Goal: Register for event/course: Sign up to attend an event or enroll in a course

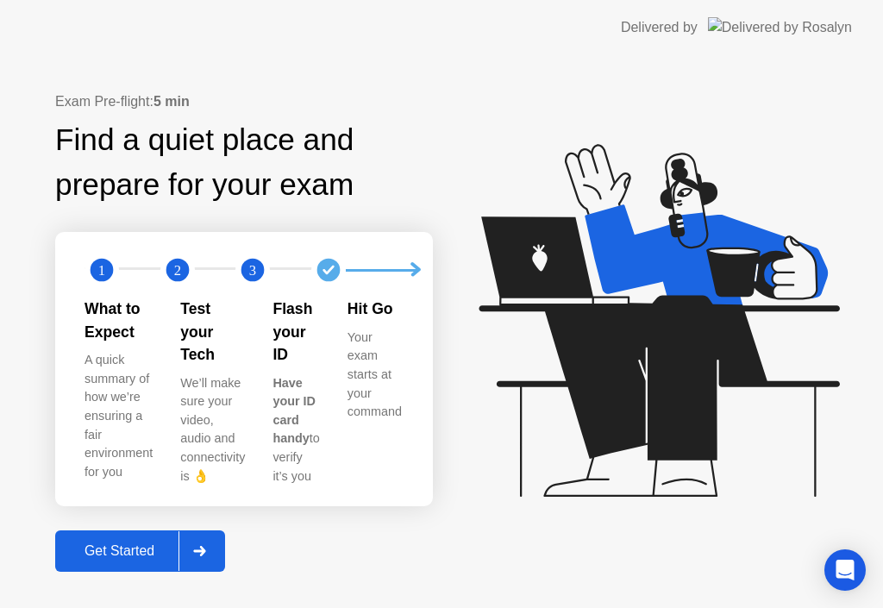
click at [148, 544] on div "Get Started" at bounding box center [119, 552] width 118 height 16
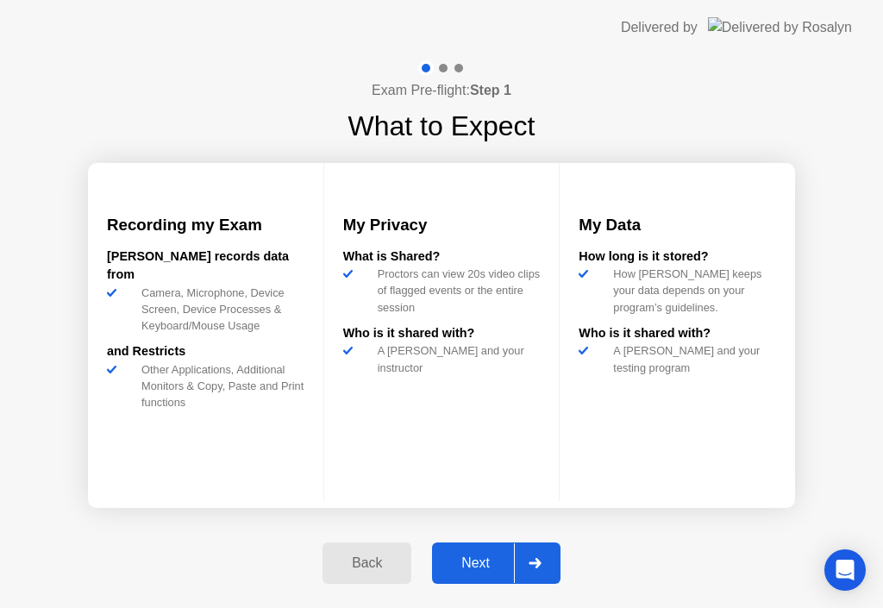
click at [492, 558] on div "Next" at bounding box center [475, 564] width 77 height 16
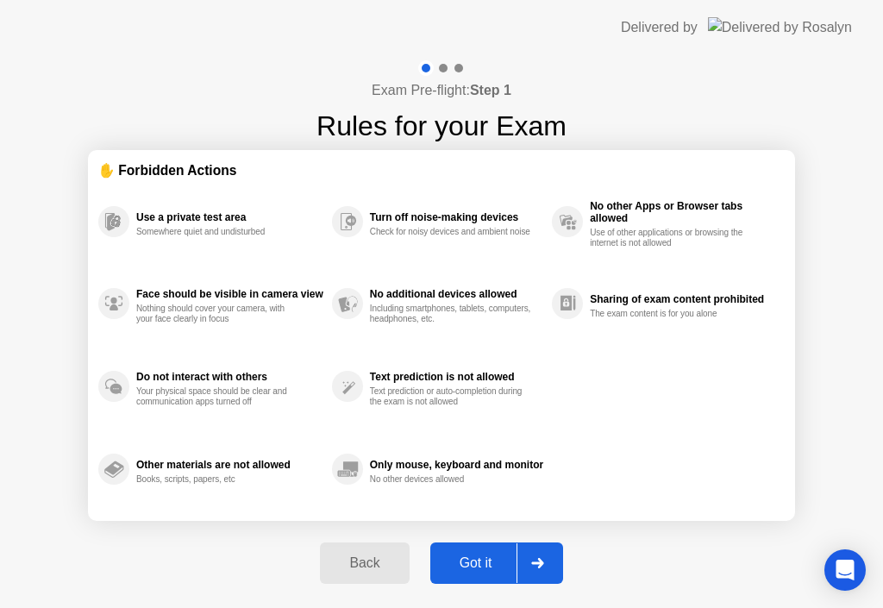
click at [492, 558] on div "Got it" at bounding box center [476, 564] width 81 height 16
select select "**********"
select select "*******"
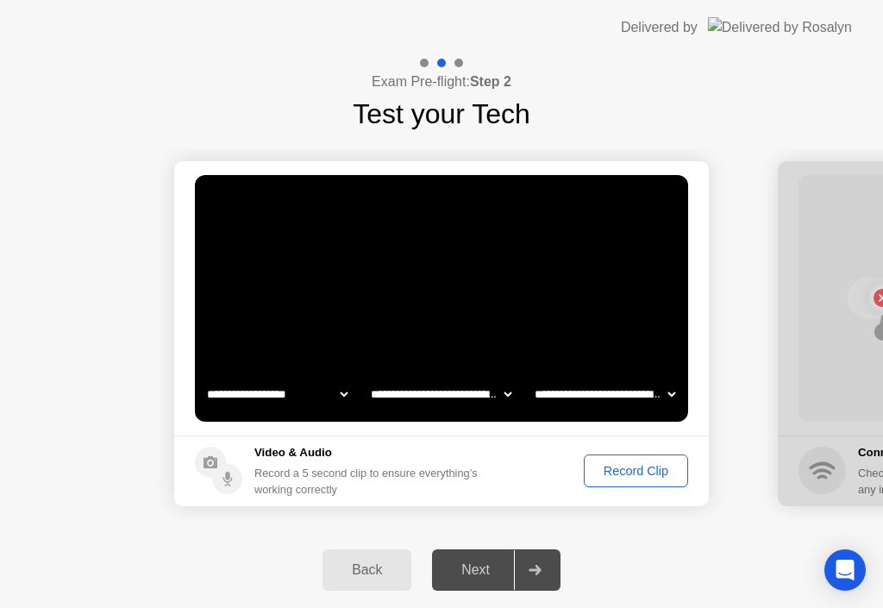
click at [632, 481] on button "Record Clip" at bounding box center [636, 471] width 104 height 33
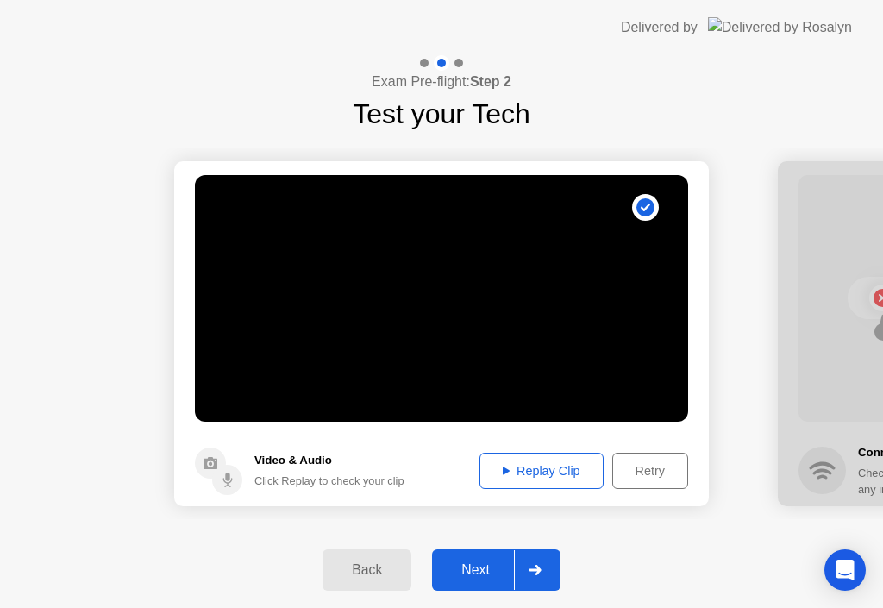
click at [487, 566] on div "Next" at bounding box center [475, 570] width 77 height 16
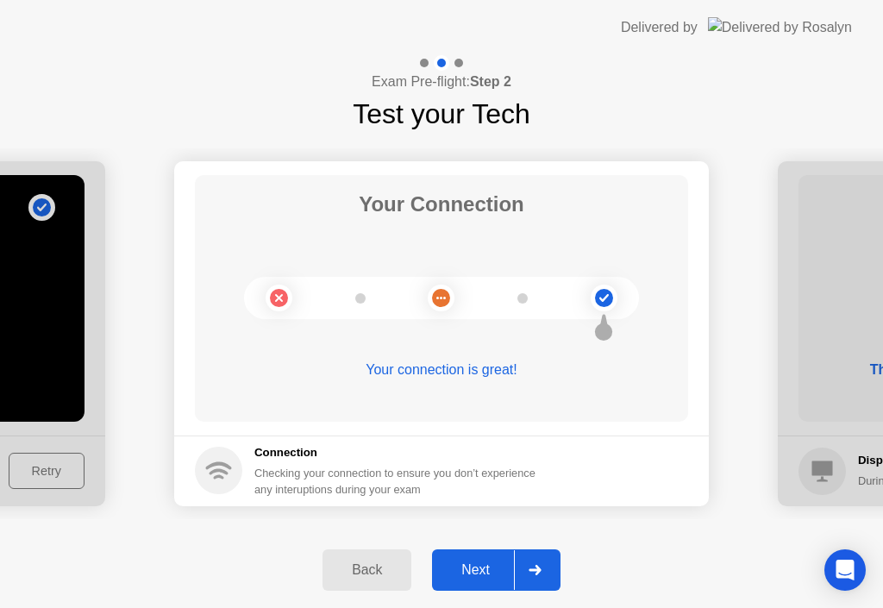
click at [487, 566] on div "Next" at bounding box center [475, 570] width 77 height 16
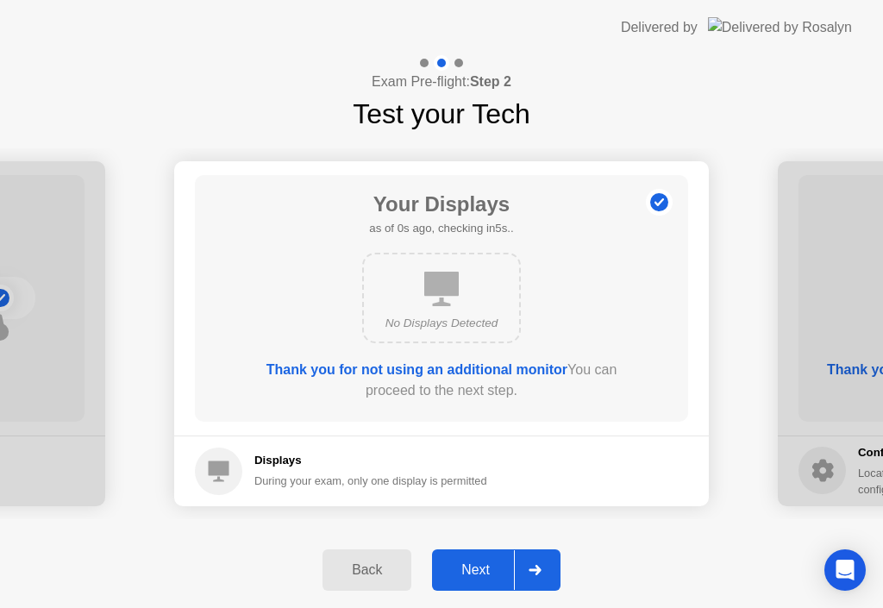
click at [487, 566] on div "Next" at bounding box center [475, 570] width 77 height 16
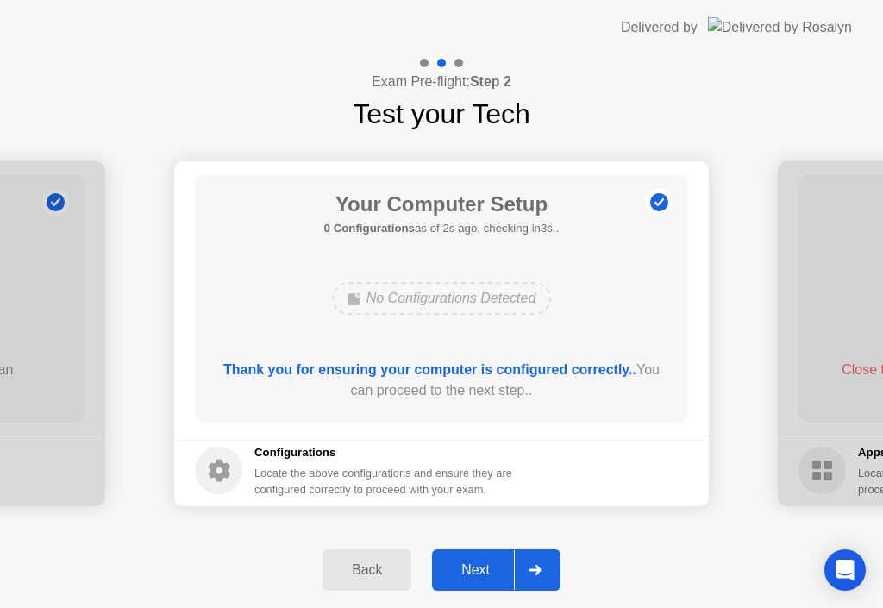
click at [487, 566] on div "Next" at bounding box center [475, 570] width 77 height 16
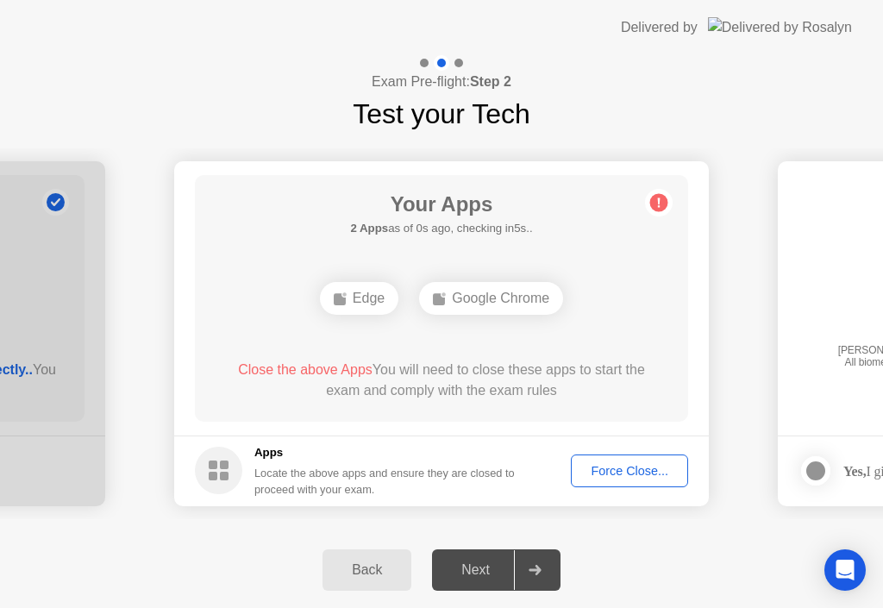
click at [632, 472] on div "Force Close..." at bounding box center [629, 471] width 105 height 14
click at [635, 475] on div "Force Close..." at bounding box center [629, 471] width 105 height 14
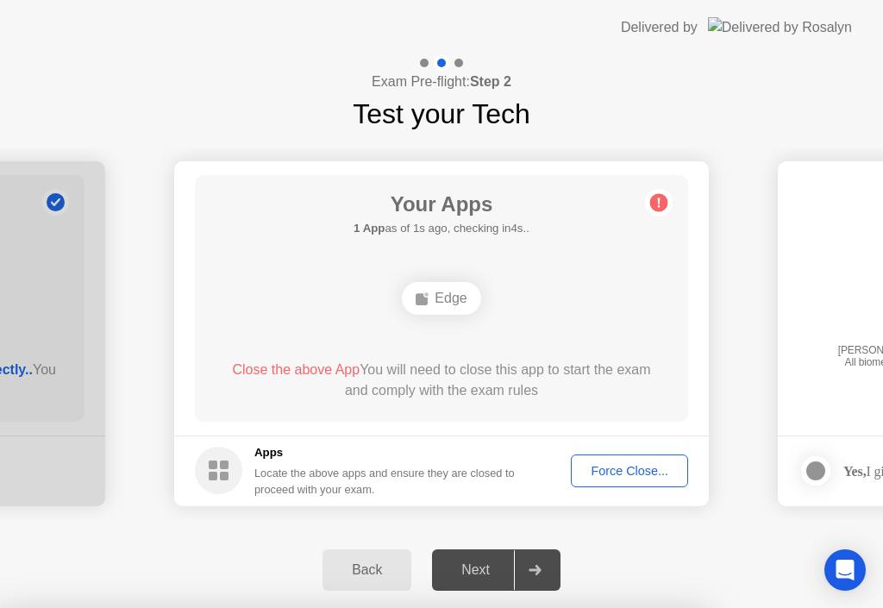
click at [623, 470] on div "Force Close..." at bounding box center [629, 471] width 105 height 14
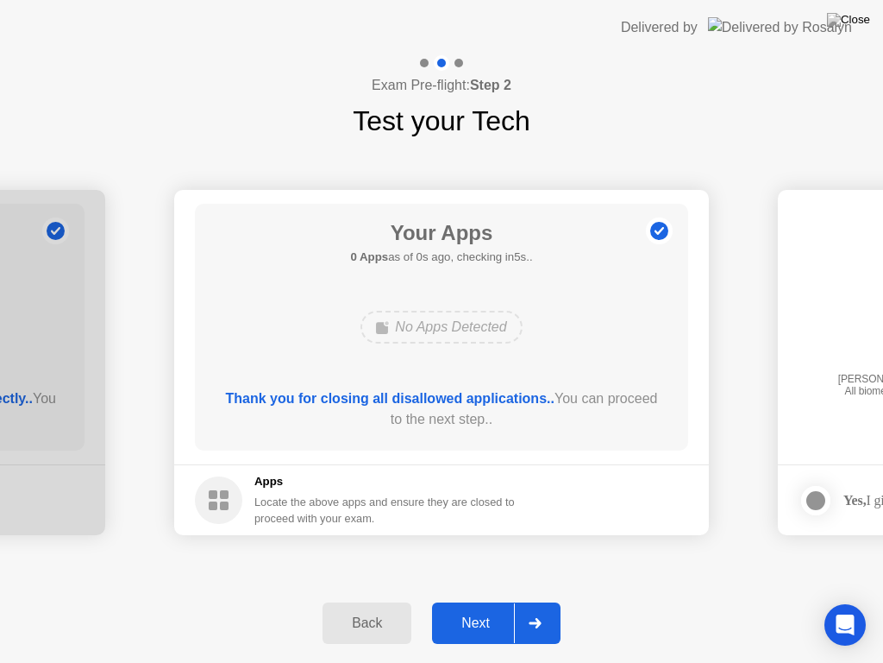
click at [481, 607] on div "Next" at bounding box center [475, 623] width 77 height 16
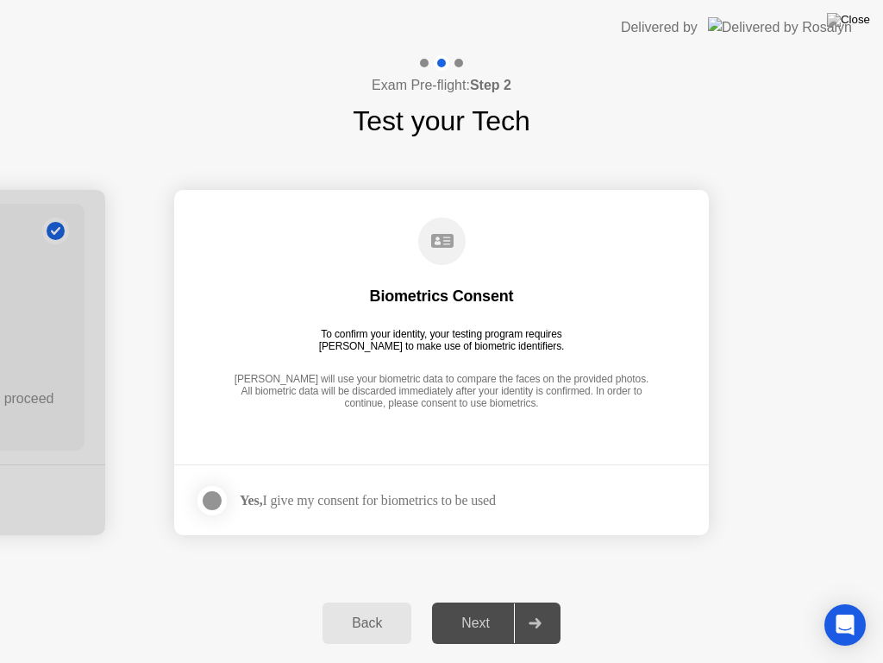
click at [490, 607] on div "Next" at bounding box center [475, 623] width 77 height 16
click at [217, 506] on div at bounding box center [212, 500] width 21 height 21
click at [514, 607] on div "Next" at bounding box center [475, 623] width 77 height 16
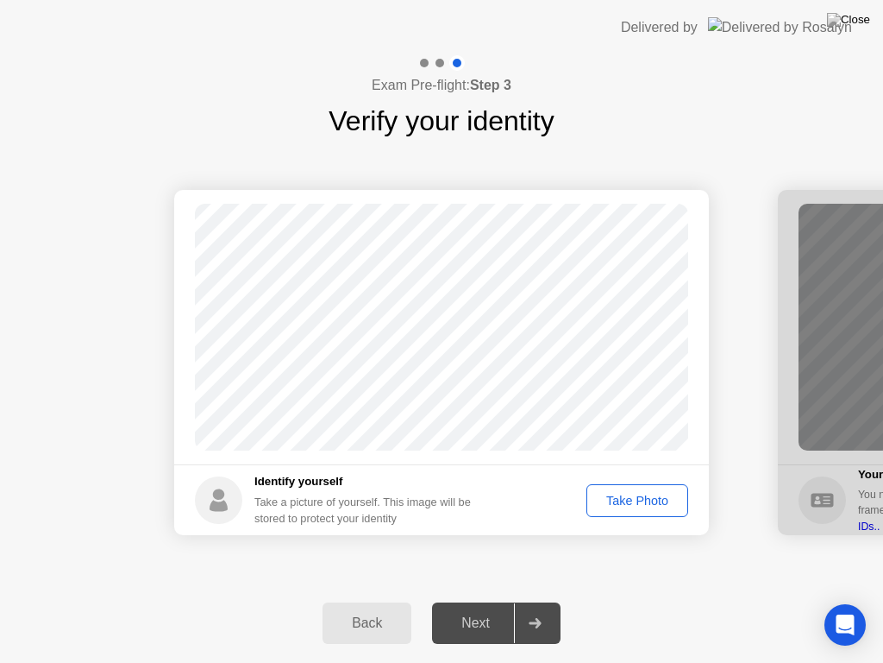
click at [644, 493] on div "Take Photo" at bounding box center [638, 500] width 90 height 14
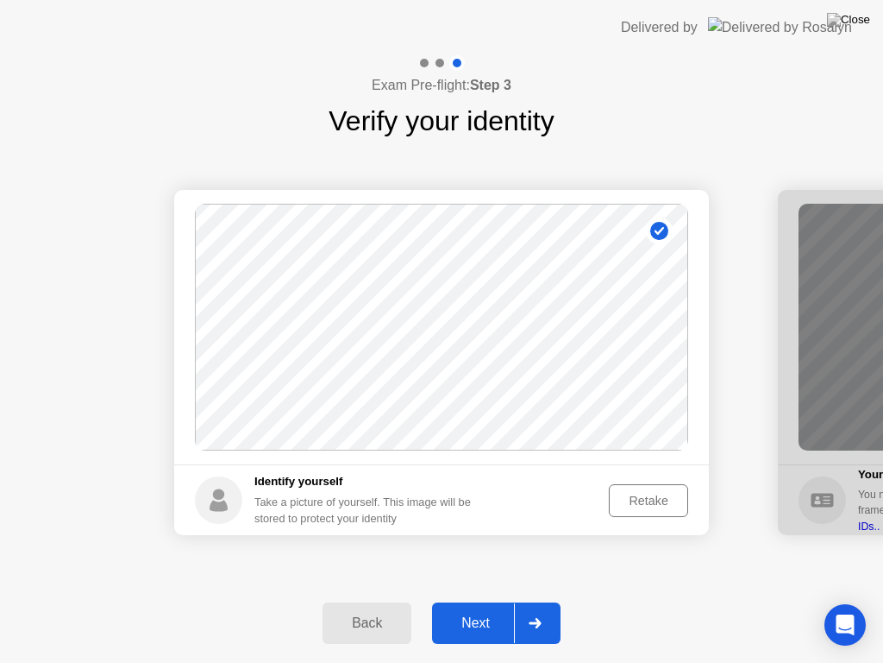
click at [478, 607] on div "Next" at bounding box center [475, 623] width 77 height 16
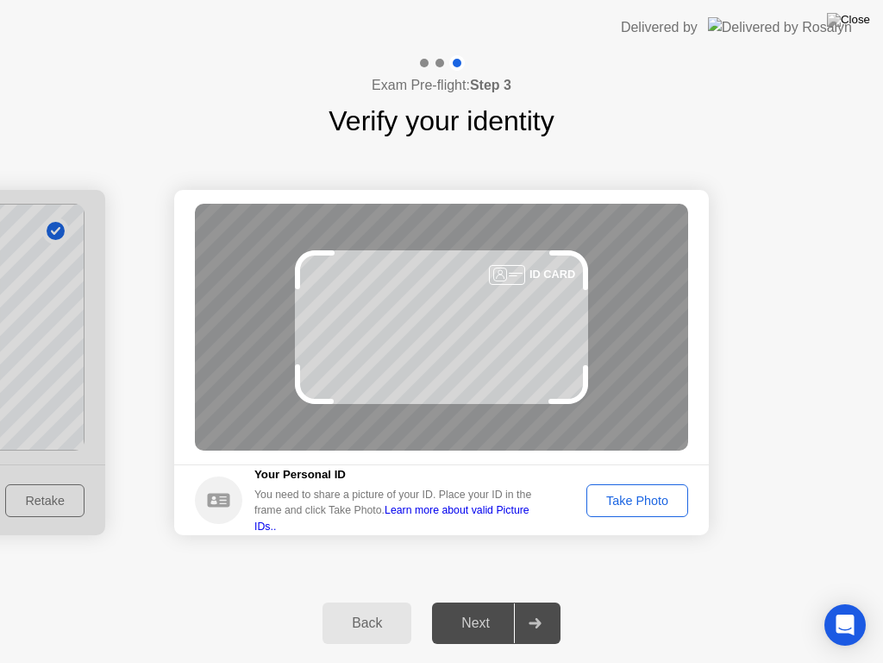
click at [639, 500] on div "Take Photo" at bounding box center [638, 500] width 90 height 14
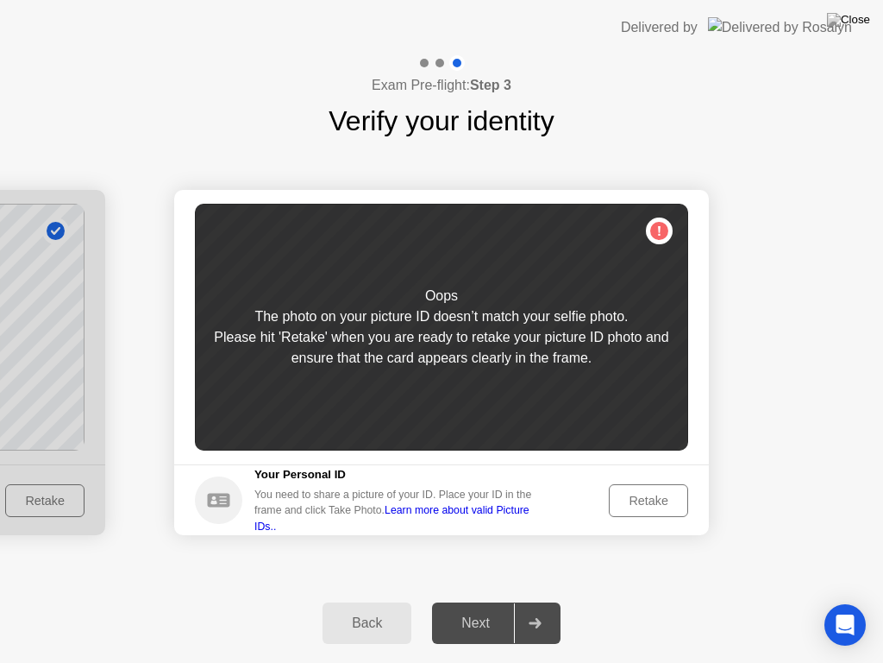
click at [402, 607] on div "Back" at bounding box center [367, 623] width 79 height 16
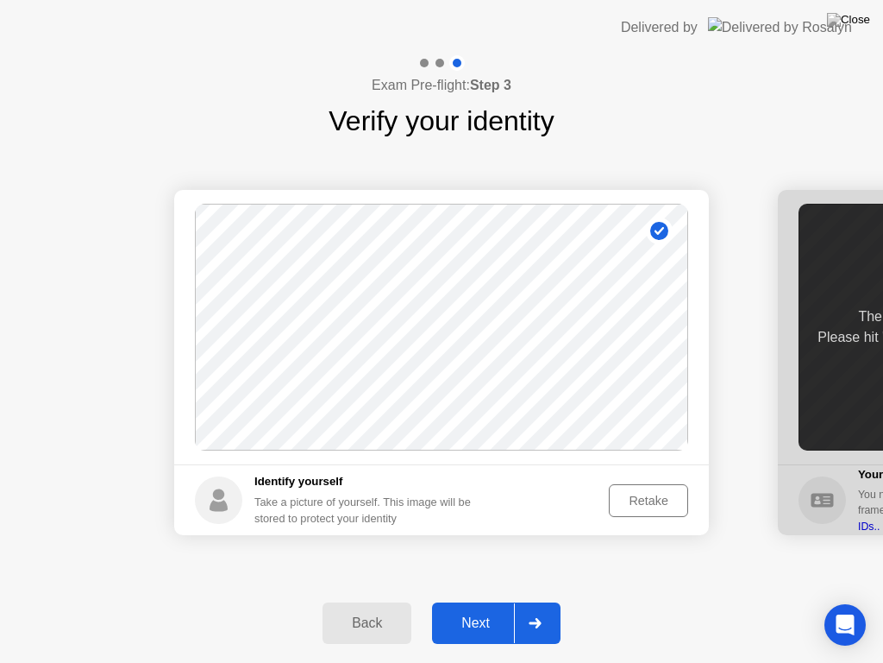
click at [657, 493] on div "Retake" at bounding box center [648, 500] width 67 height 14
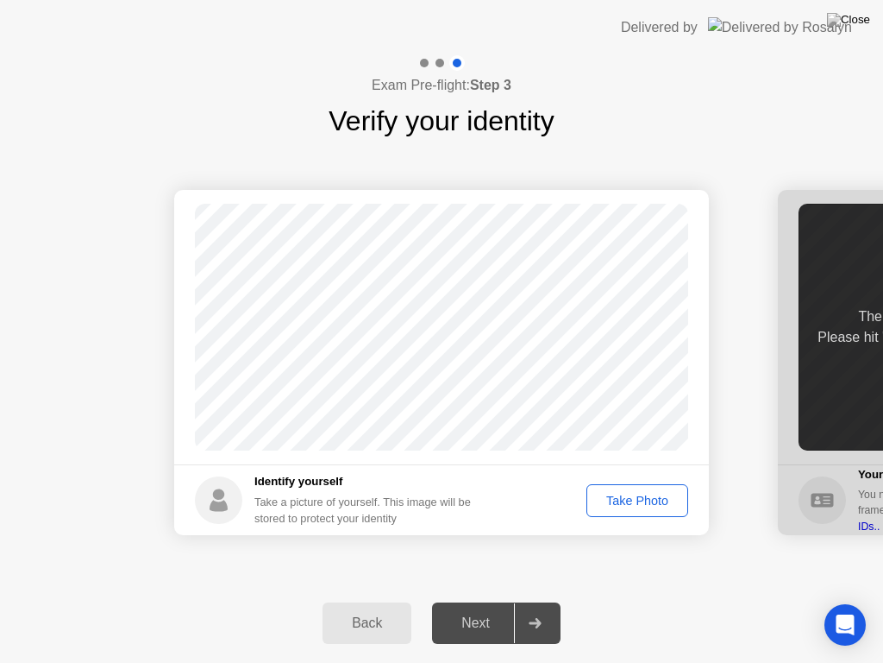
click at [657, 493] on div "Take Photo" at bounding box center [638, 500] width 90 height 14
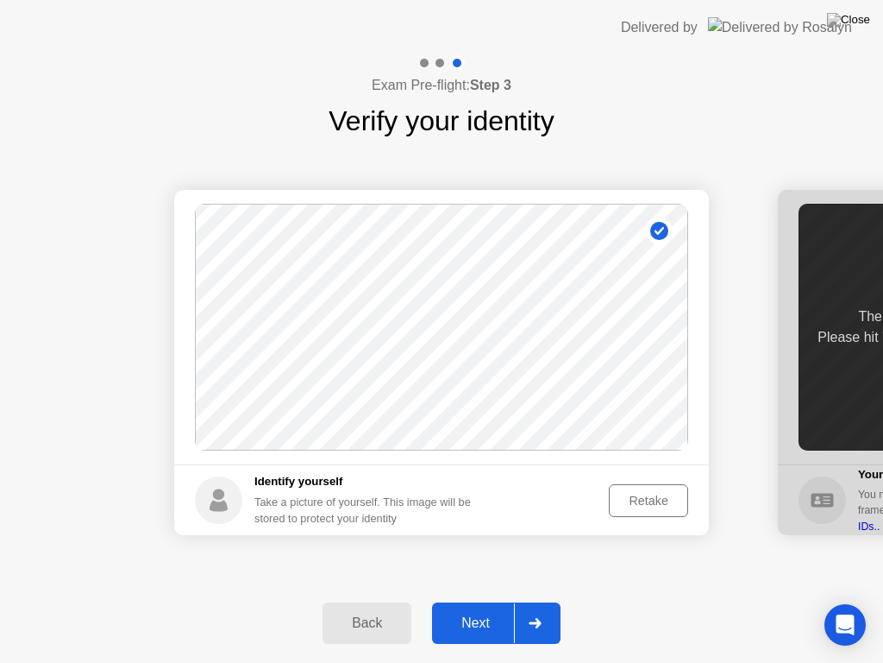
click at [479, 607] on div "Next" at bounding box center [475, 623] width 77 height 16
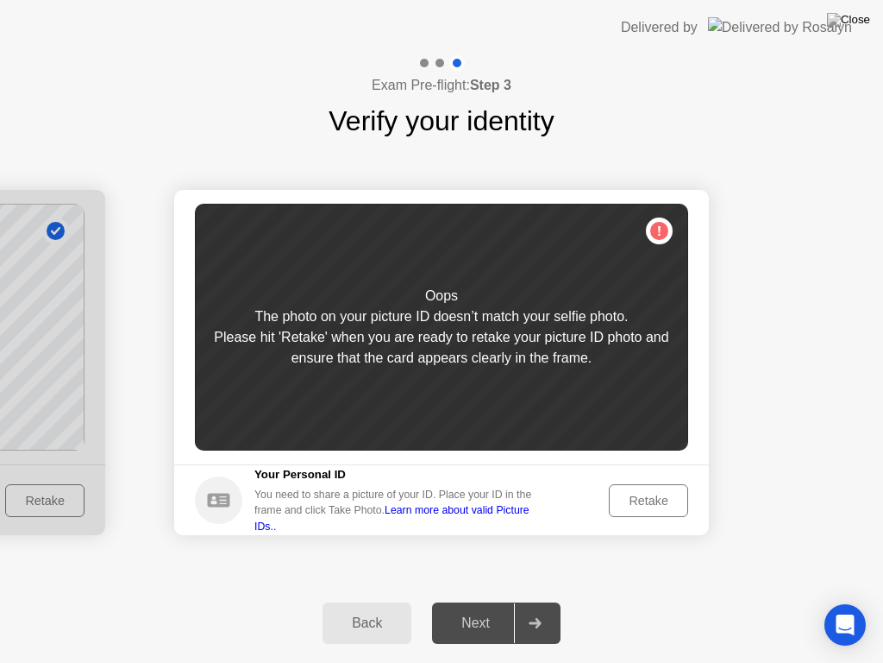
click at [654, 493] on div "Retake" at bounding box center [648, 500] width 67 height 14
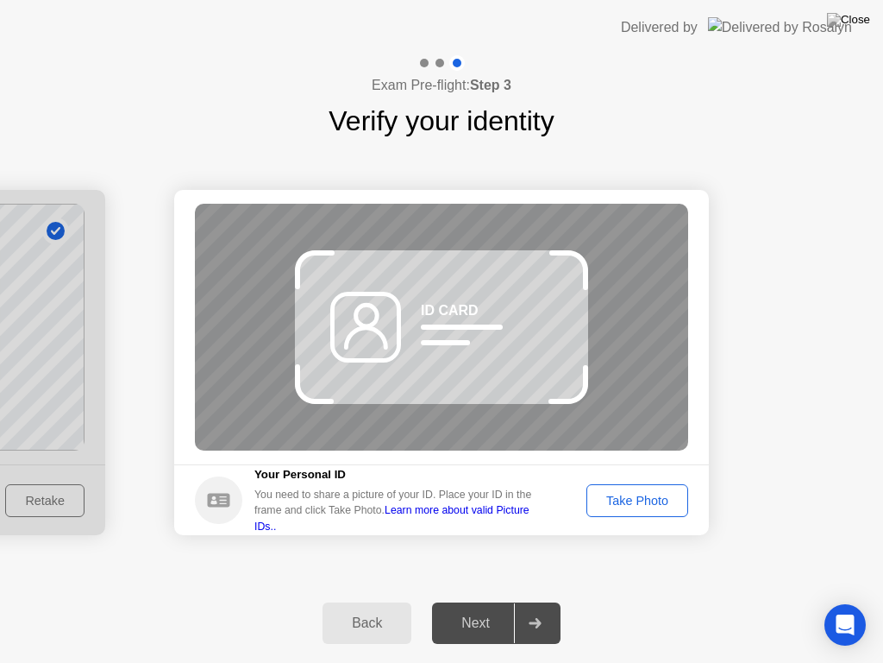
click at [654, 493] on div "Take Photo" at bounding box center [638, 500] width 90 height 14
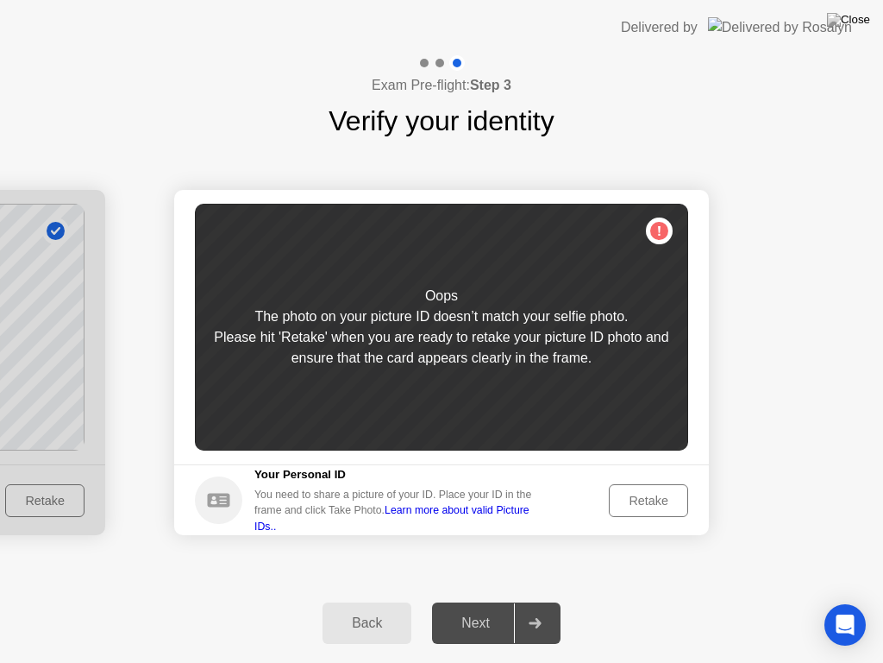
click at [654, 493] on div "Retake" at bounding box center [648, 500] width 67 height 14
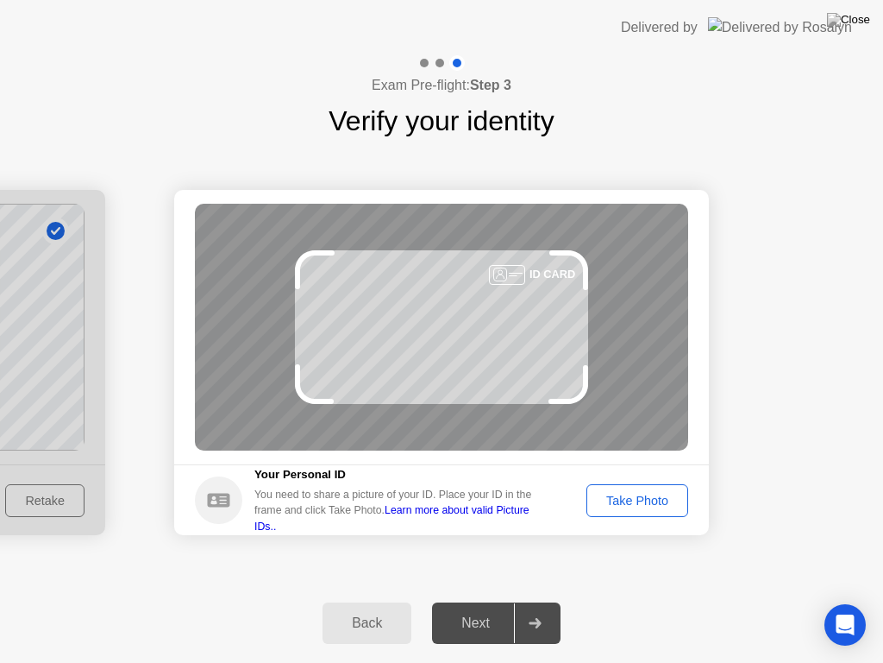
click at [654, 493] on div "Take Photo" at bounding box center [638, 500] width 90 height 14
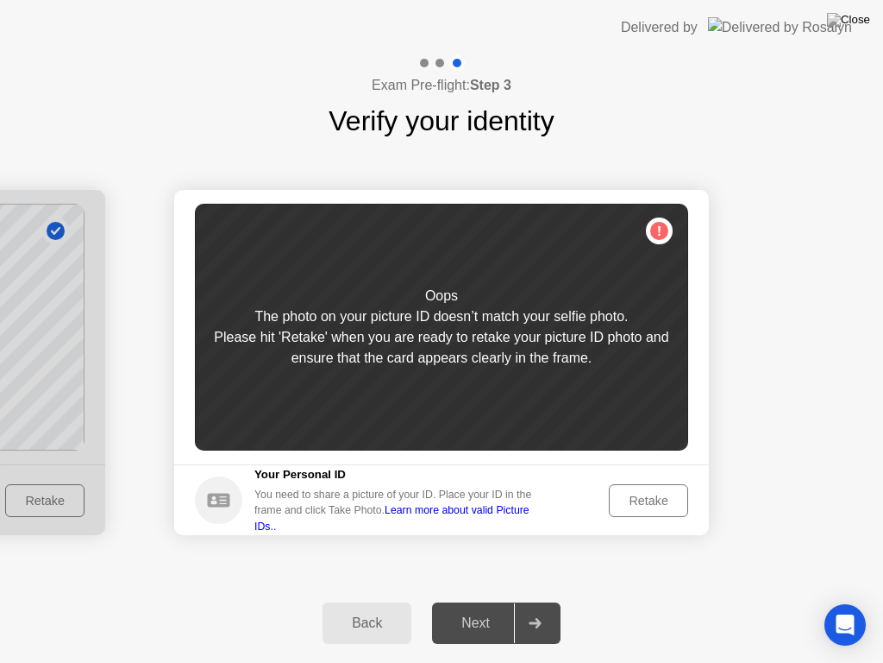
click at [670, 495] on div "Retake" at bounding box center [648, 500] width 67 height 14
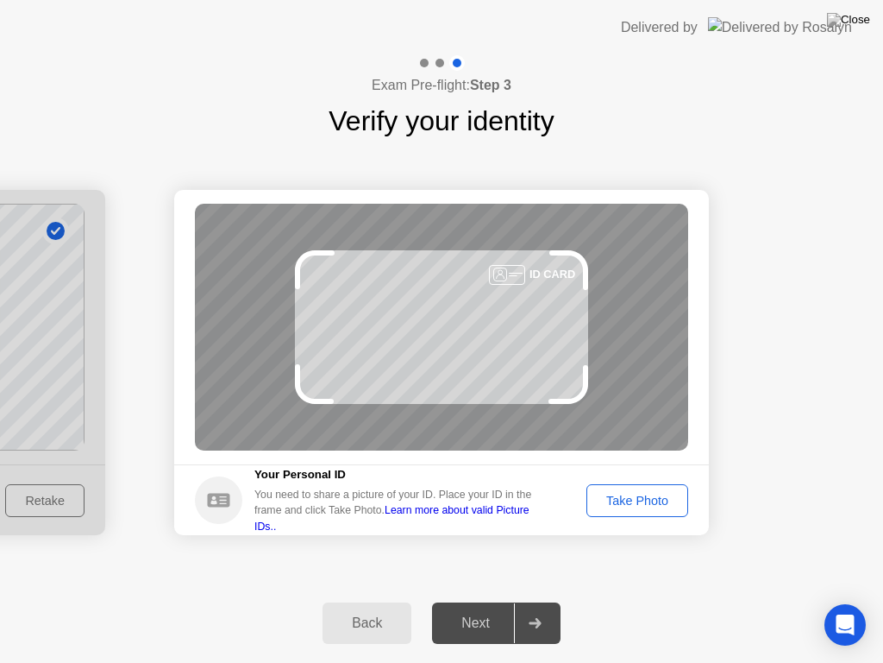
click at [371, 607] on div "Back" at bounding box center [367, 623] width 79 height 16
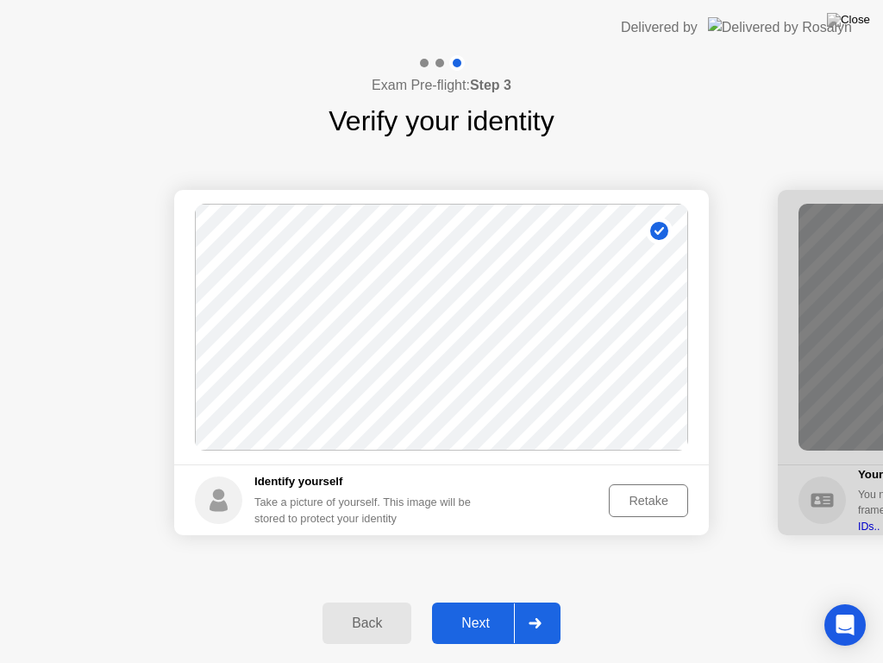
click at [656, 484] on button "Retake" at bounding box center [648, 500] width 79 height 33
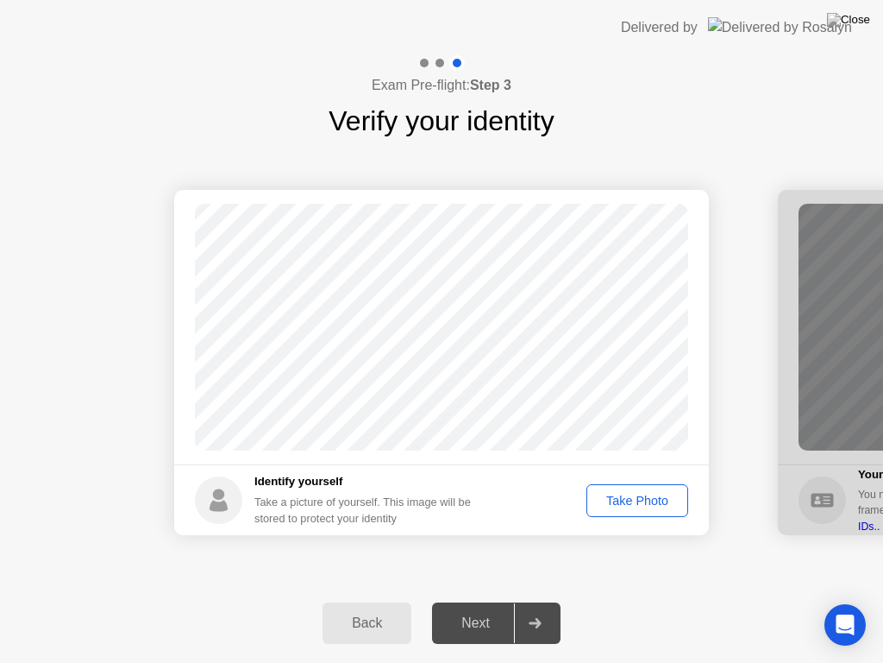
click at [656, 484] on button "Take Photo" at bounding box center [638, 500] width 102 height 33
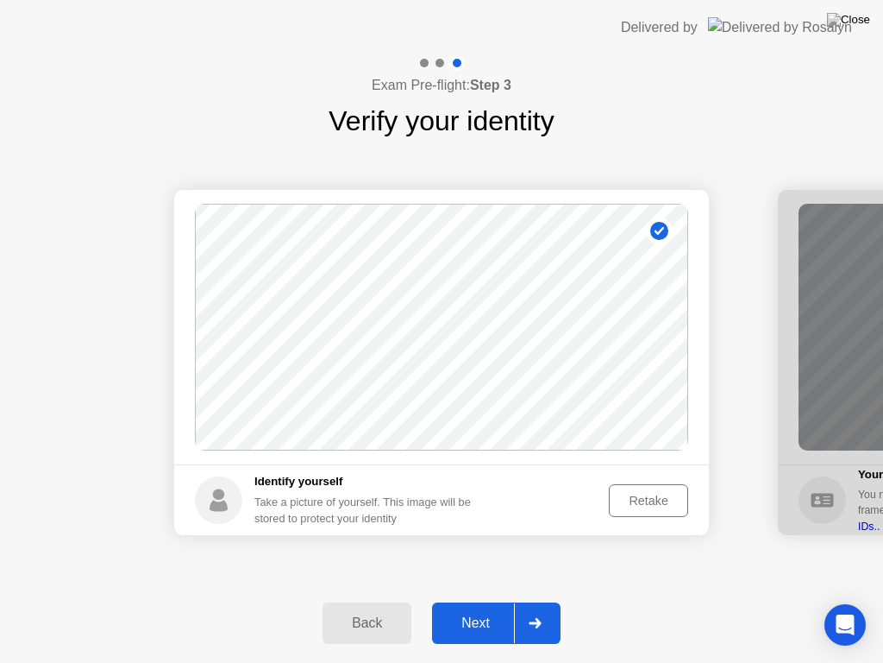
click at [469, 607] on div "Back Next" at bounding box center [441, 622] width 883 height 79
click at [485, 607] on div "Next" at bounding box center [475, 623] width 77 height 16
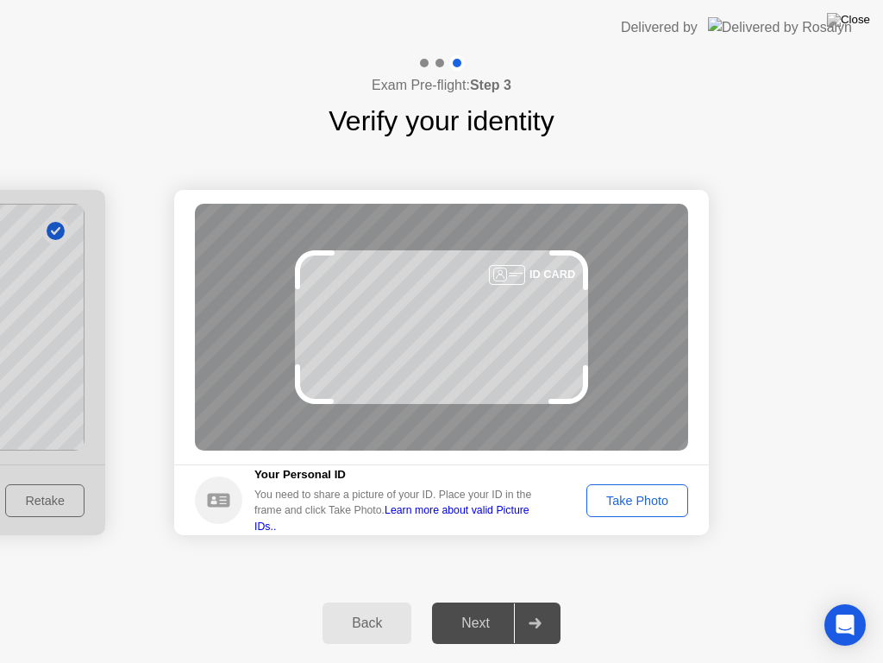
click at [638, 507] on div "Take Photo" at bounding box center [638, 500] width 90 height 14
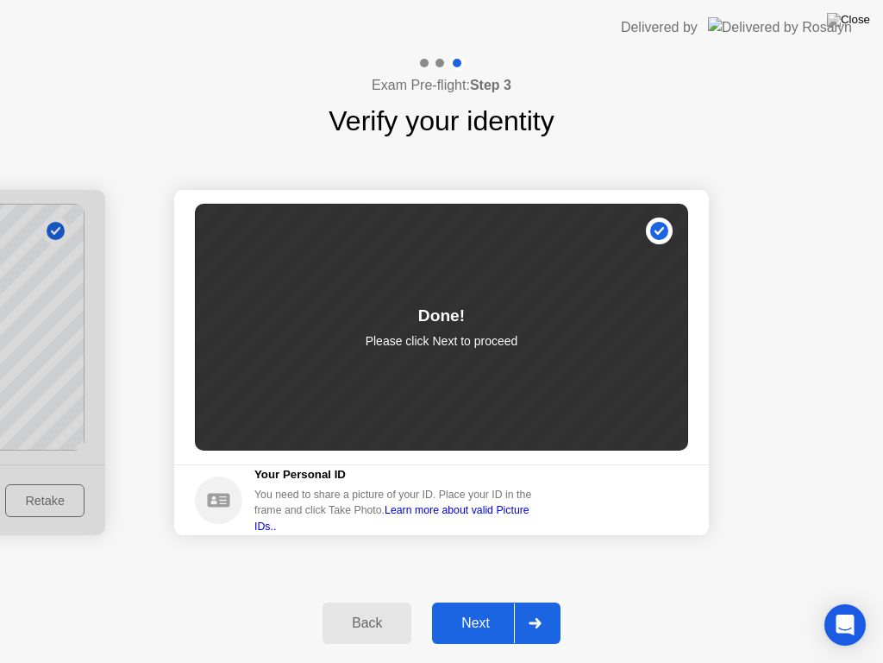
click at [481, 607] on button "Next" at bounding box center [496, 622] width 129 height 41
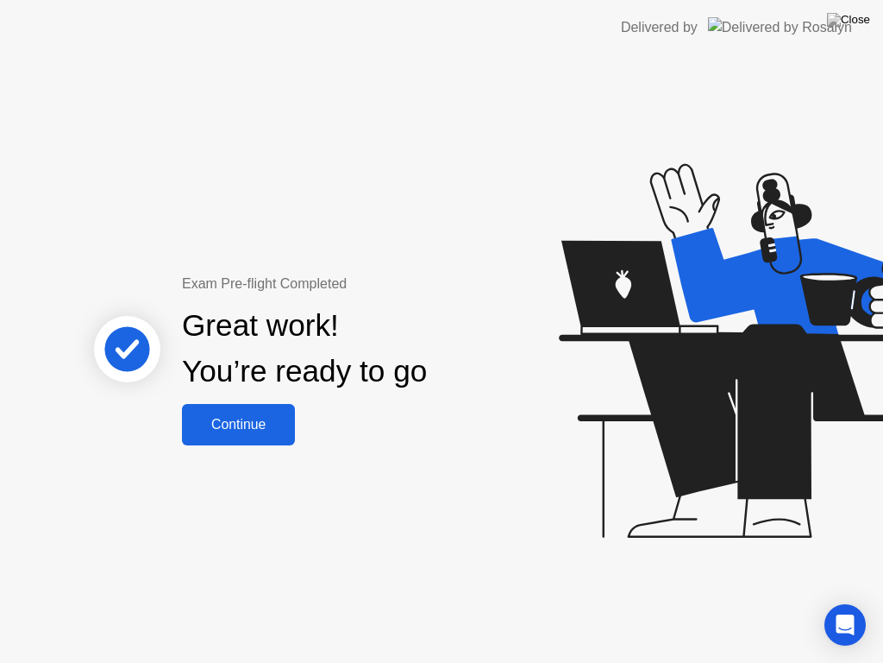
click at [255, 432] on div "Continue" at bounding box center [238, 425] width 103 height 16
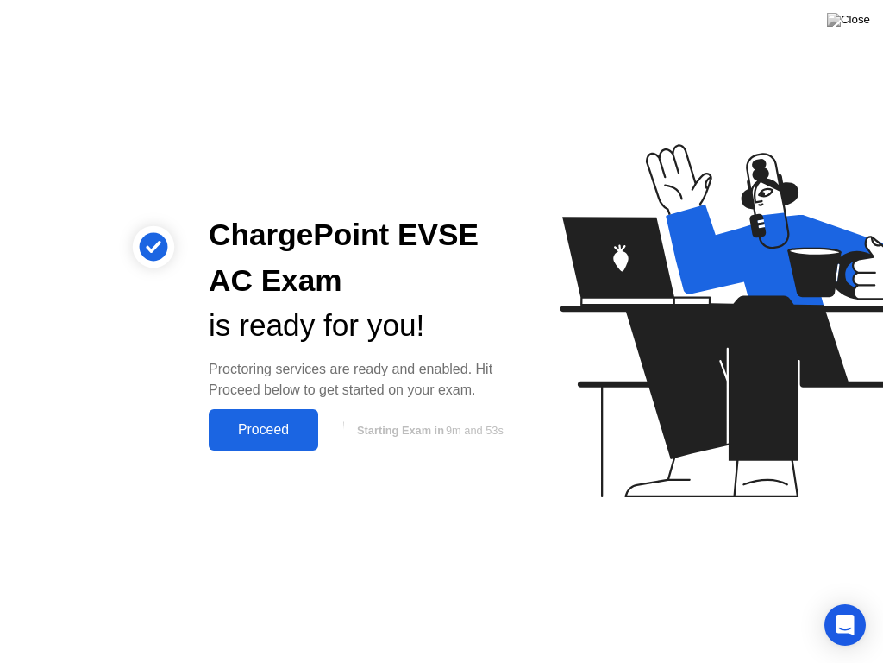
click at [308, 429] on div "Proceed" at bounding box center [263, 430] width 99 height 16
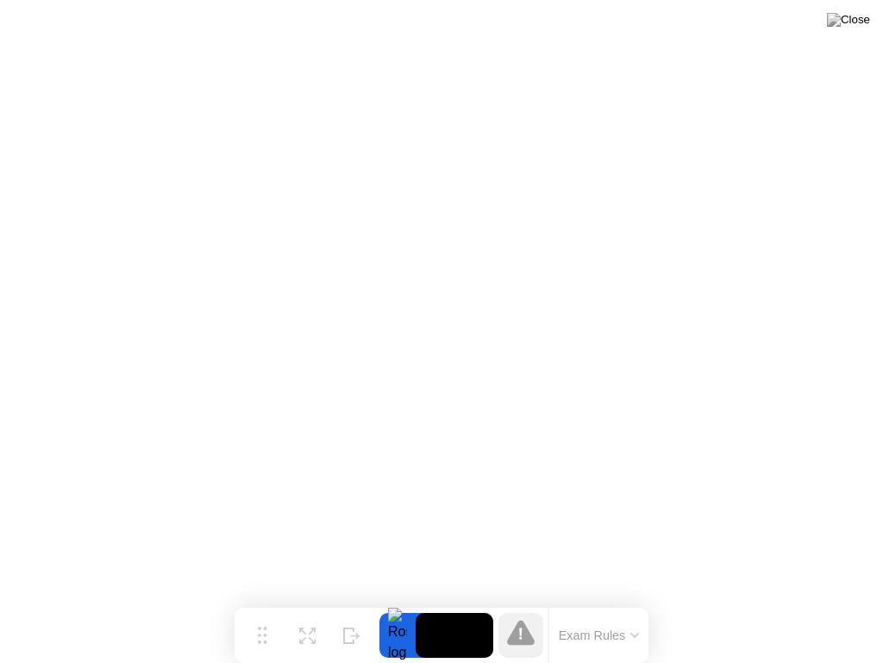
click at [615, 607] on button "Exam Rules" at bounding box center [599, 635] width 91 height 16
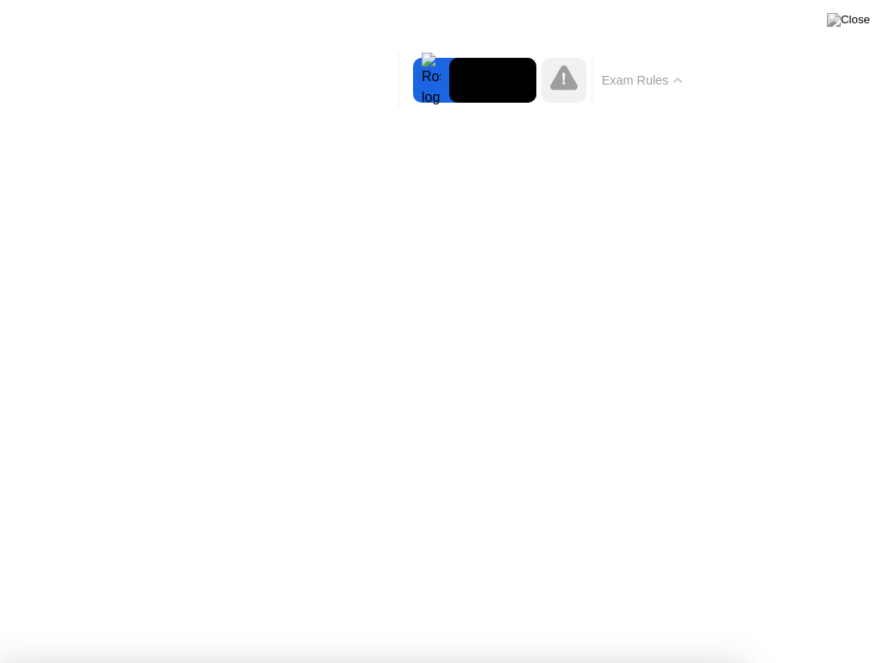
click at [647, 85] on button "Exam Rules" at bounding box center [642, 80] width 91 height 16
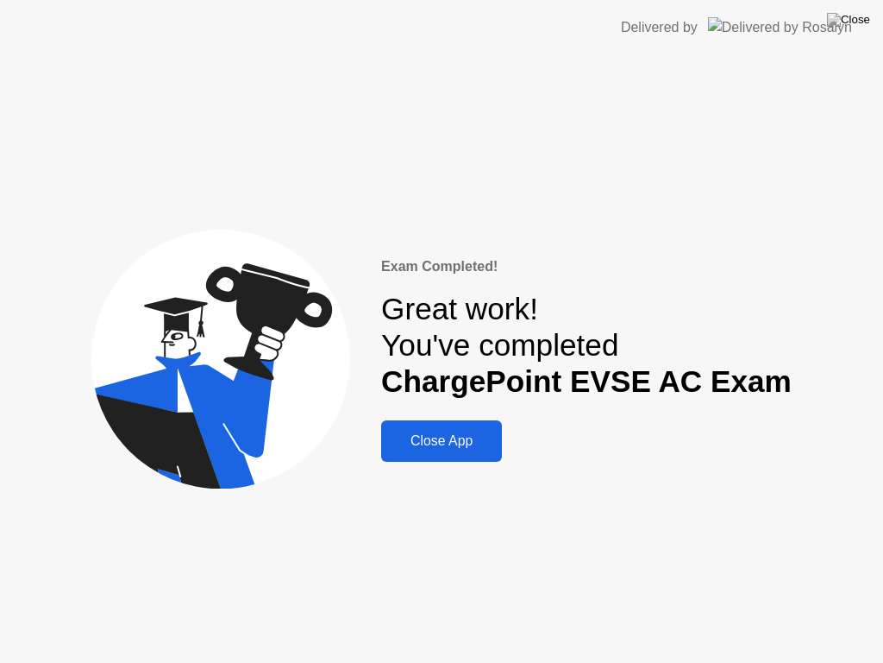
click at [453, 452] on button "Close App" at bounding box center [441, 440] width 121 height 41
